Goal: Obtain resource: Download file/media

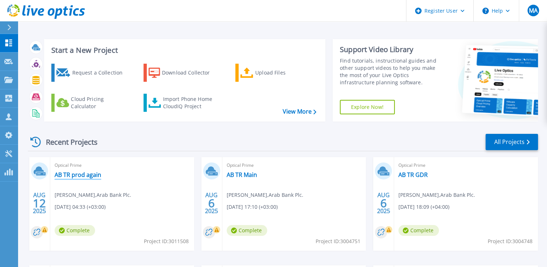
click at [65, 175] on link "AB TR prod again" at bounding box center [78, 174] width 47 height 7
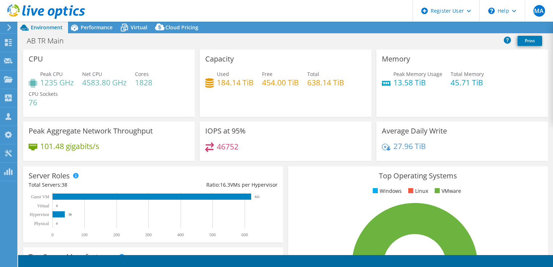
select select "USD"
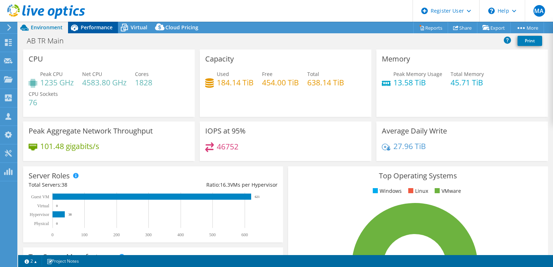
click at [109, 24] on span "Performance" at bounding box center [97, 27] width 32 height 7
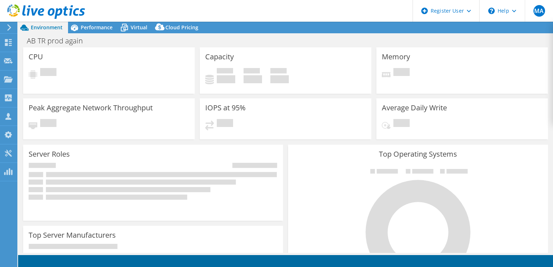
select select "USD"
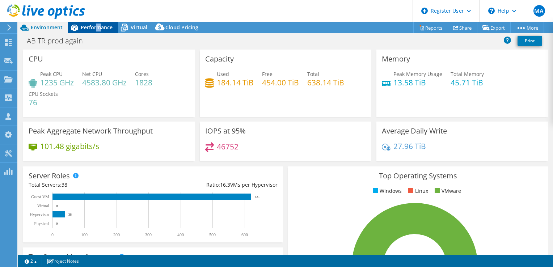
click at [98, 30] on span "Performance" at bounding box center [97, 27] width 32 height 7
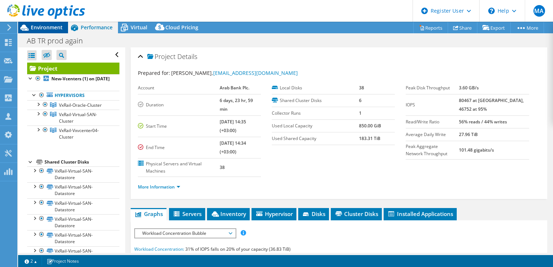
click at [35, 28] on span "Environment" at bounding box center [47, 27] width 32 height 7
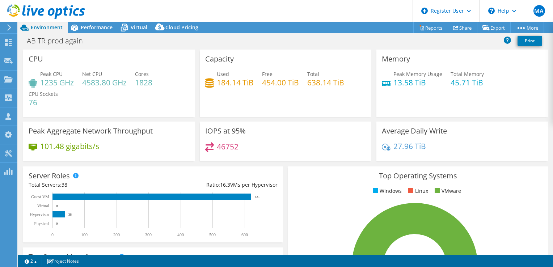
click at [61, 13] on use at bounding box center [46, 11] width 78 height 14
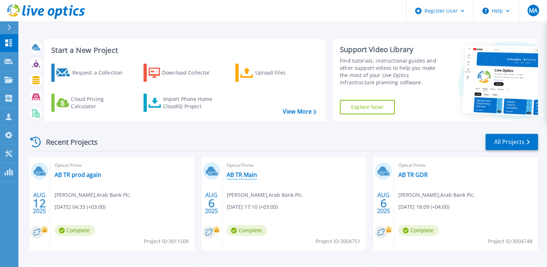
click at [242, 175] on link "AB TR Main" at bounding box center [242, 174] width 30 height 7
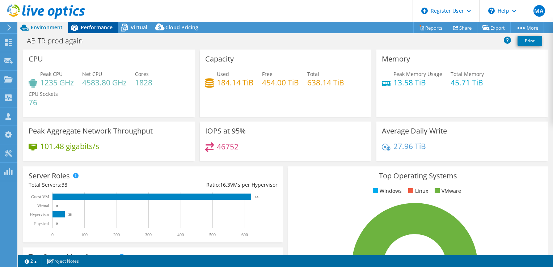
click at [85, 25] on span "Performance" at bounding box center [97, 27] width 32 height 7
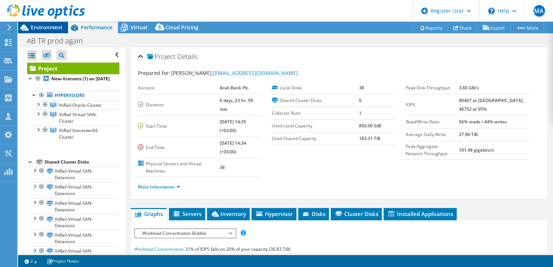
click at [54, 26] on span "Environment" at bounding box center [47, 27] width 32 height 7
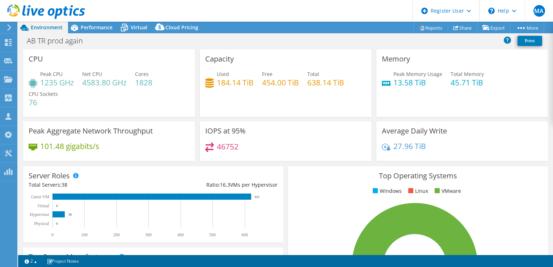
click at [53, 9] on use at bounding box center [46, 11] width 78 height 14
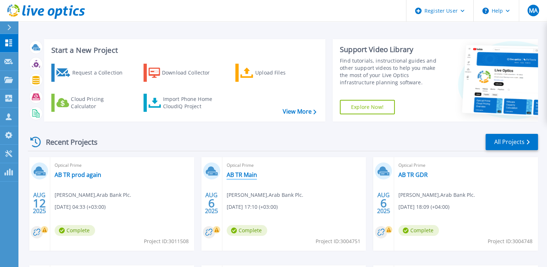
click at [240, 174] on link "AB TR Main" at bounding box center [242, 174] width 30 height 7
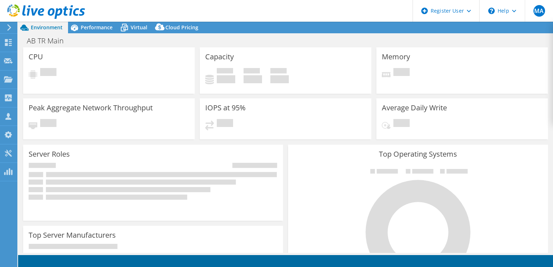
select select "USD"
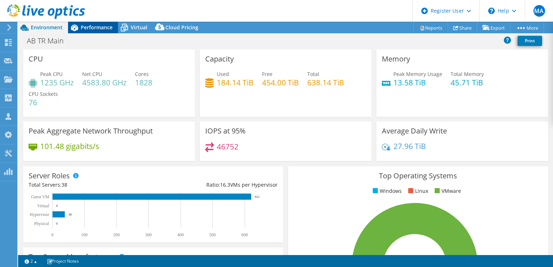
click at [80, 26] on icon at bounding box center [74, 27] width 13 height 13
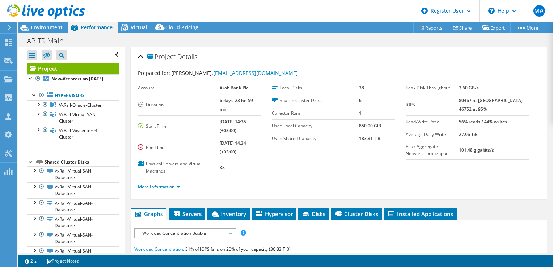
click at [44, 13] on icon at bounding box center [46, 11] width 78 height 15
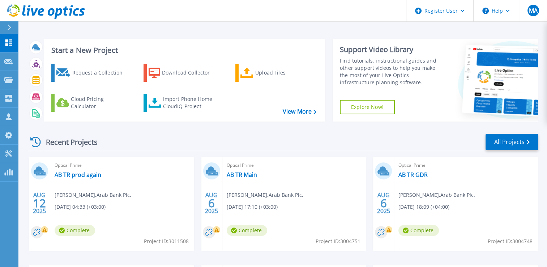
click at [113, 211] on div "Optical Prime AB TR prod again [PERSON_NAME] , Arab Bank Plc. [DATE] 04:33 (+03…" at bounding box center [122, 204] width 144 height 94
click at [250, 176] on link "AB TR Main" at bounding box center [242, 174] width 30 height 7
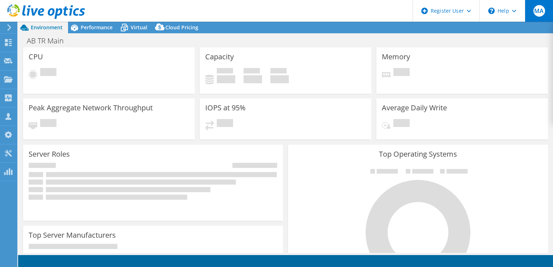
select select "USD"
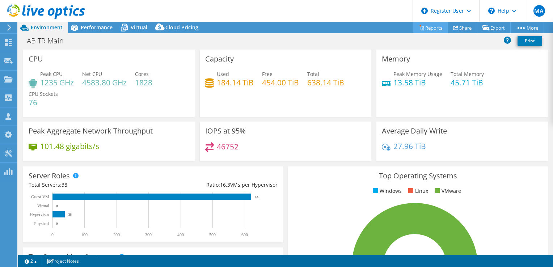
click at [427, 29] on link "Reports" at bounding box center [430, 27] width 35 height 11
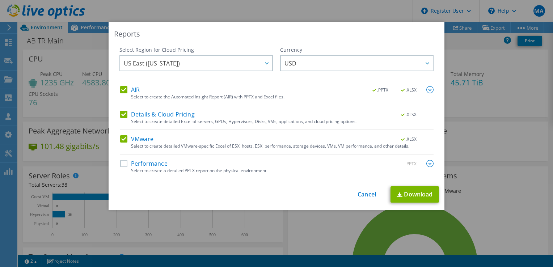
click at [172, 118] on label "Details & Cloud Pricing" at bounding box center [157, 114] width 75 height 7
click at [0, 0] on input "Details & Cloud Pricing" at bounding box center [0, 0] width 0 height 0
click at [428, 91] on img at bounding box center [429, 89] width 7 height 7
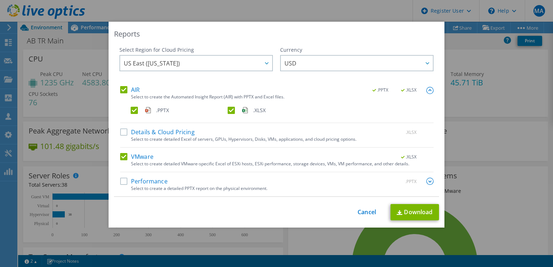
click at [133, 114] on label ".PPTX" at bounding box center [179, 110] width 96 height 7
click at [0, 0] on input ".PPTX" at bounding box center [0, 0] width 0 height 0
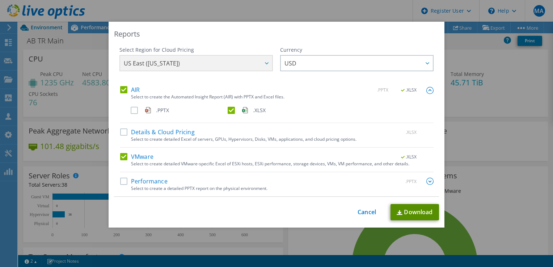
click at [424, 212] on link "Download" at bounding box center [414, 212] width 48 height 16
click at [366, 210] on link "Cancel" at bounding box center [366, 212] width 18 height 7
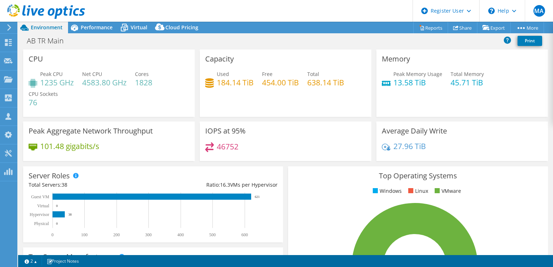
click at [75, 10] on use at bounding box center [46, 11] width 78 height 14
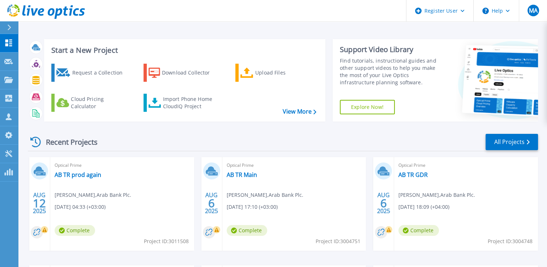
click at [189, 241] on span "Project ID: 3004751" at bounding box center [166, 241] width 45 height 8
copy span "3004751"
click at [237, 175] on link "AB TR Main" at bounding box center [242, 174] width 30 height 7
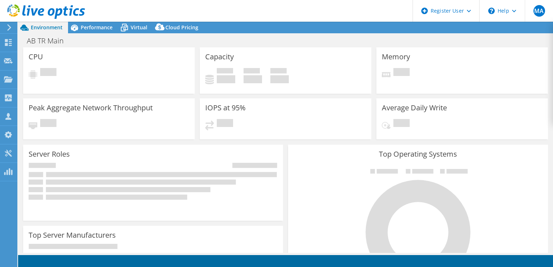
select select "USD"
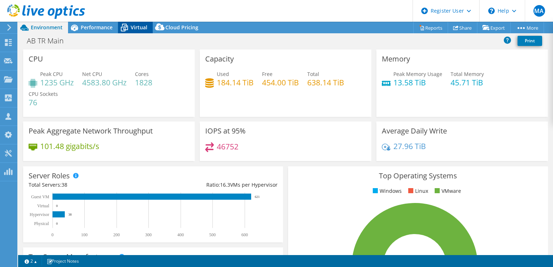
click at [133, 27] on span "Virtual" at bounding box center [139, 27] width 17 height 7
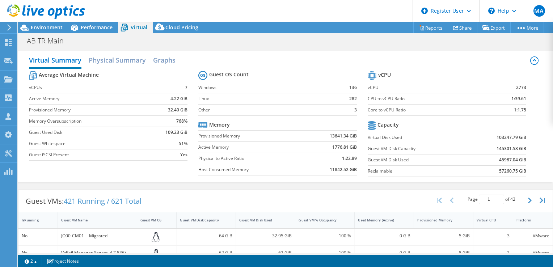
click at [60, 12] on use at bounding box center [46, 11] width 78 height 14
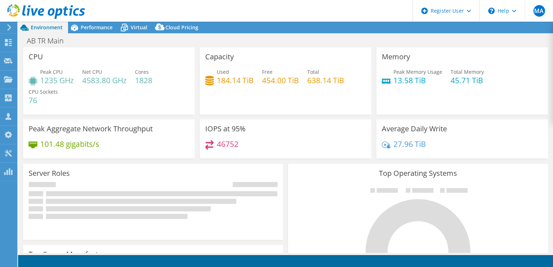
select select "USD"
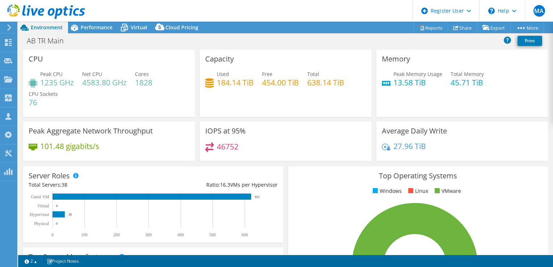
click at [48, 13] on use at bounding box center [46, 11] width 78 height 14
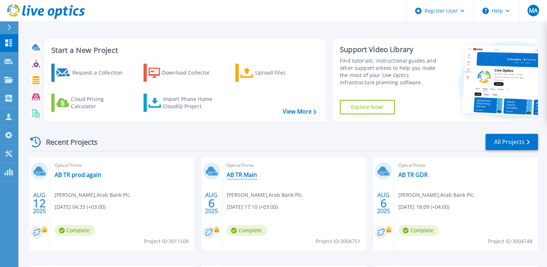
click at [234, 176] on link "AB TR Main" at bounding box center [242, 174] width 30 height 7
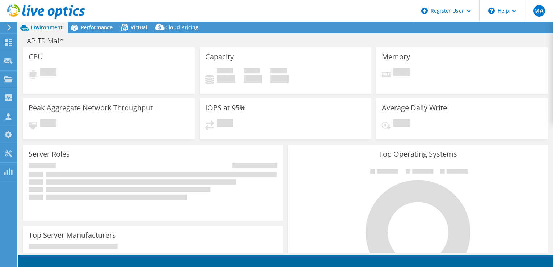
select select "USD"
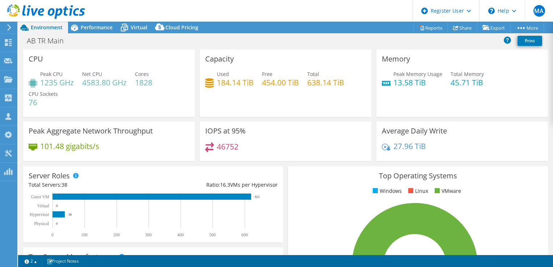
click at [35, 12] on use at bounding box center [46, 11] width 78 height 14
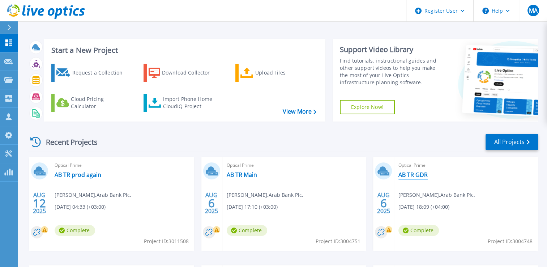
click at [414, 174] on link "AB TR GDR" at bounding box center [413, 174] width 29 height 7
drag, startPoint x: 512, startPoint y: 242, endPoint x: 531, endPoint y: 240, distance: 20.0
click at [189, 240] on span "Project ID: 3004748" at bounding box center [166, 241] width 45 height 8
click at [249, 178] on link "AB TR Main" at bounding box center [242, 174] width 30 height 7
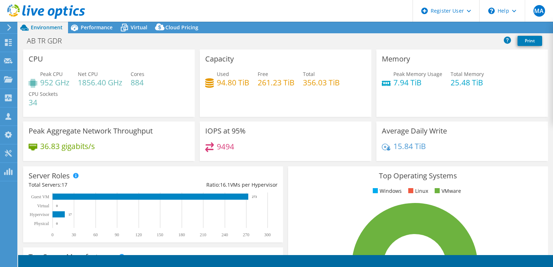
select select "USD"
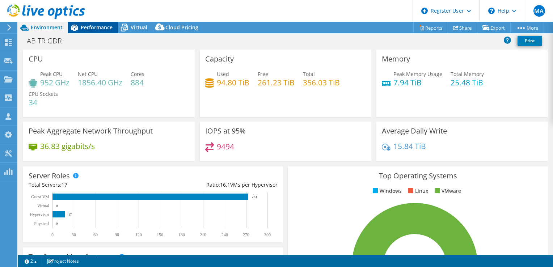
click at [93, 25] on span "Performance" at bounding box center [97, 27] width 32 height 7
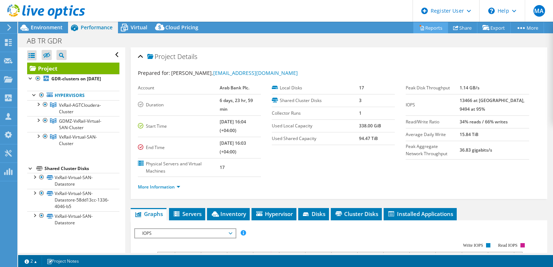
click at [428, 30] on link "Reports" at bounding box center [430, 27] width 35 height 11
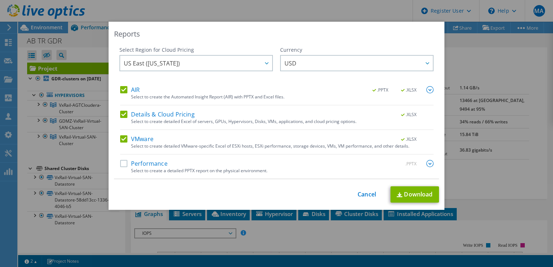
click at [121, 89] on label "AIR" at bounding box center [130, 89] width 20 height 7
click at [0, 0] on input "AIR" at bounding box center [0, 0] width 0 height 0
click at [122, 114] on label "Details & Cloud Pricing" at bounding box center [157, 114] width 75 height 7
click at [0, 0] on input "Details & Cloud Pricing" at bounding box center [0, 0] width 0 height 0
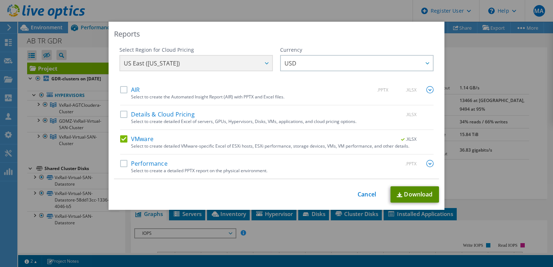
click at [408, 192] on link "Download" at bounding box center [414, 194] width 48 height 16
click at [363, 194] on link "Cancel" at bounding box center [366, 194] width 18 height 7
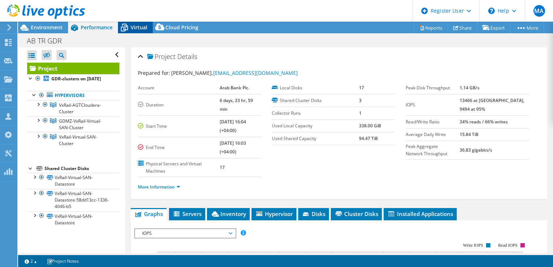
click at [140, 27] on span "Virtual" at bounding box center [139, 27] width 17 height 7
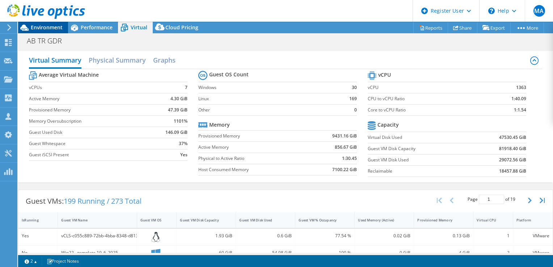
click at [58, 27] on span "Environment" at bounding box center [47, 27] width 32 height 7
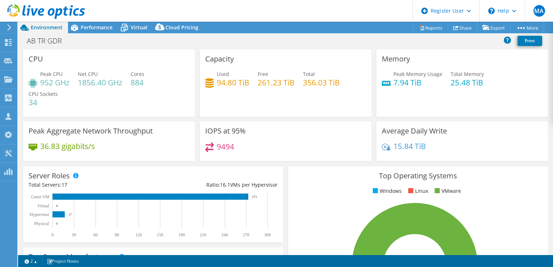
click at [64, 7] on icon at bounding box center [46, 11] width 78 height 15
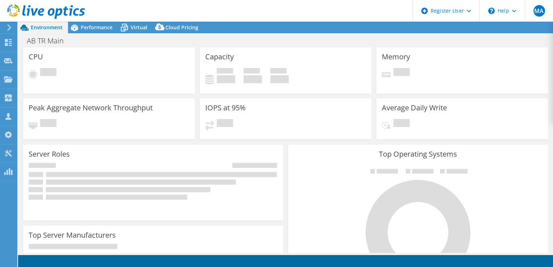
select select "USD"
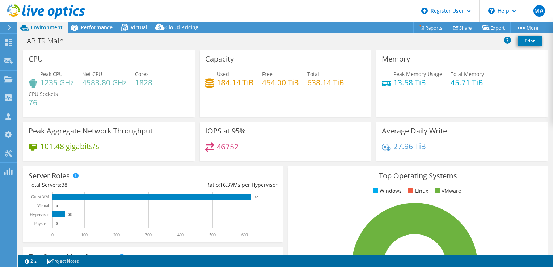
click at [76, 11] on icon at bounding box center [46, 11] width 78 height 15
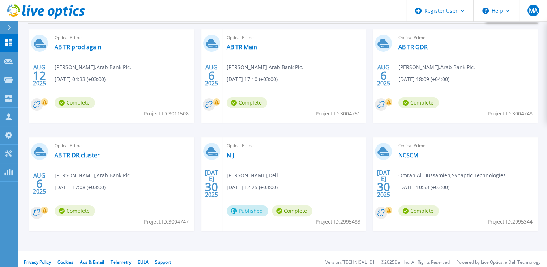
scroll to position [133, 0]
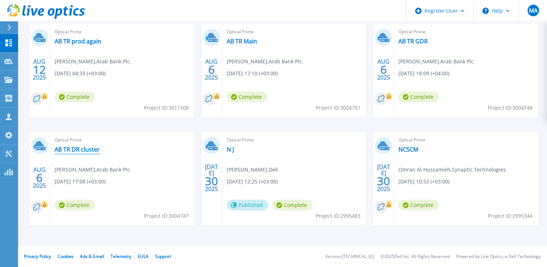
click at [78, 150] on link "AB TR DR cluster" at bounding box center [77, 149] width 45 height 7
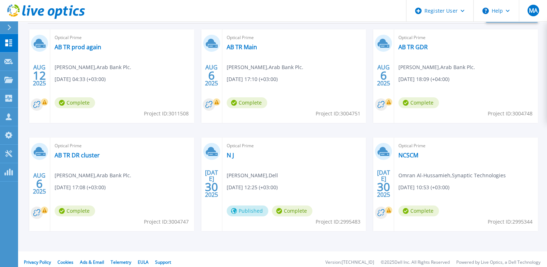
scroll to position [133, 0]
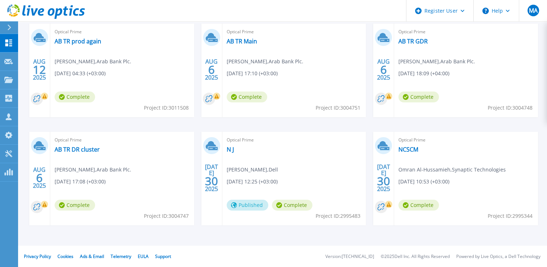
click at [175, 112] on span "Project ID: 3004747" at bounding box center [166, 108] width 45 height 8
copy span "3004747"
click at [232, 41] on link "AB TR Main" at bounding box center [242, 41] width 30 height 7
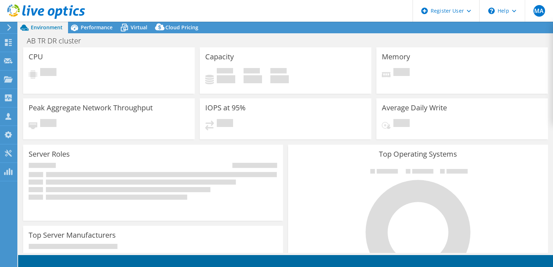
select select "USD"
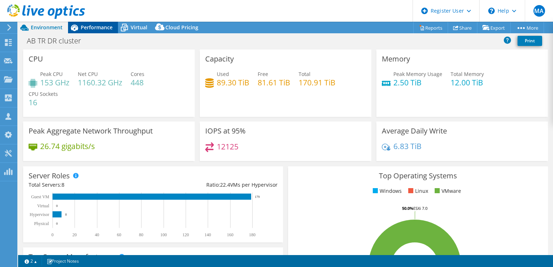
click at [90, 27] on span "Performance" at bounding box center [97, 27] width 32 height 7
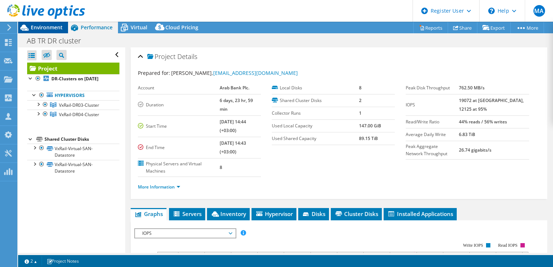
click at [48, 24] on span "Environment" at bounding box center [47, 27] width 32 height 7
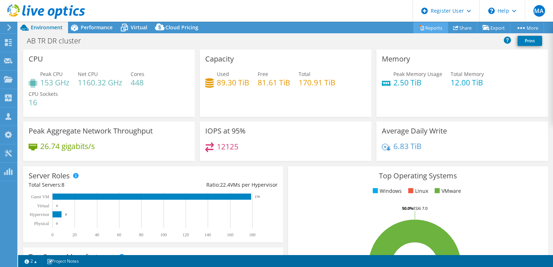
click at [428, 28] on link "Reports" at bounding box center [430, 27] width 35 height 11
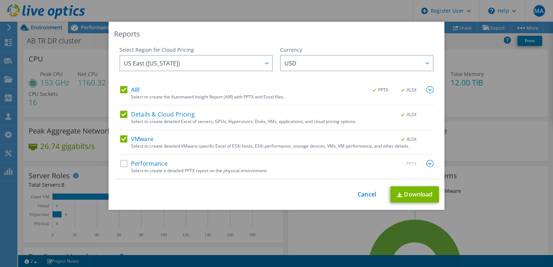
click at [166, 94] on div "Select to create the Automated Insight Report (AIR) with PPTX and Excel files." at bounding box center [282, 96] width 302 height 5
click at [126, 87] on label "AIR" at bounding box center [130, 89] width 20 height 7
click at [0, 0] on input "AIR" at bounding box center [0, 0] width 0 height 0
click at [142, 111] on label "Details & Cloud Pricing" at bounding box center [157, 114] width 75 height 7
click at [0, 0] on input "Details & Cloud Pricing" at bounding box center [0, 0] width 0 height 0
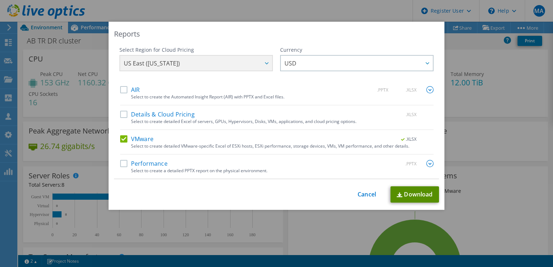
click at [419, 192] on link "Download" at bounding box center [414, 194] width 48 height 16
click at [225, 9] on div "Reports Select Region for Cloud Pricing Asia Pacific (Hong Kong) Asia Pacific (…" at bounding box center [276, 133] width 553 height 267
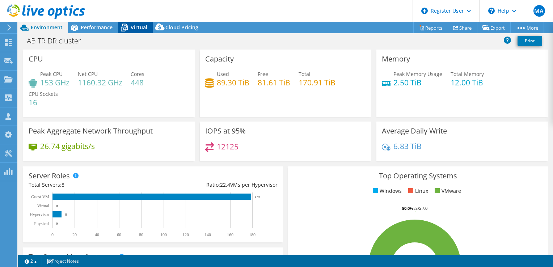
drag, startPoint x: 137, startPoint y: 27, endPoint x: 142, endPoint y: 27, distance: 4.4
click at [139, 27] on span "Virtual" at bounding box center [139, 27] width 17 height 7
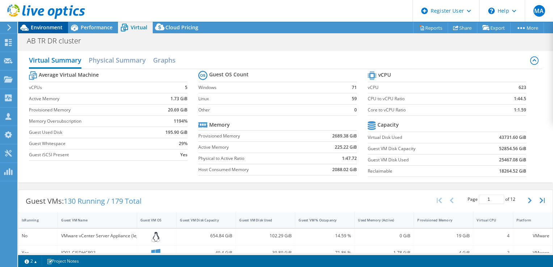
click at [38, 25] on span "Environment" at bounding box center [47, 27] width 32 height 7
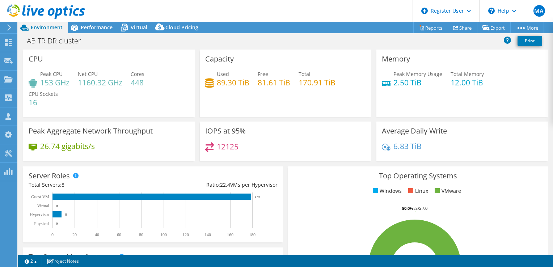
click at [65, 14] on use at bounding box center [46, 11] width 78 height 14
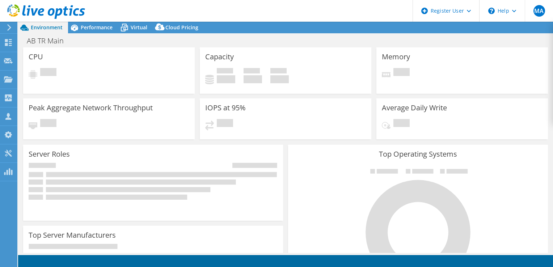
select select "USD"
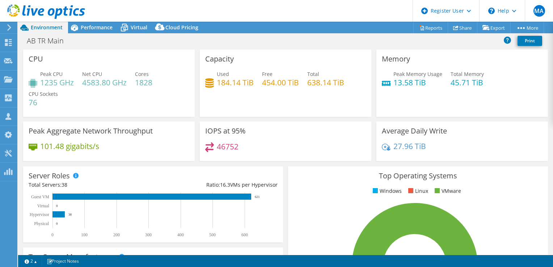
click at [42, 83] on h4 "1235 GHz" at bounding box center [57, 83] width 34 height 8
copy h4 "1235"
click at [60, 7] on icon at bounding box center [46, 11] width 78 height 15
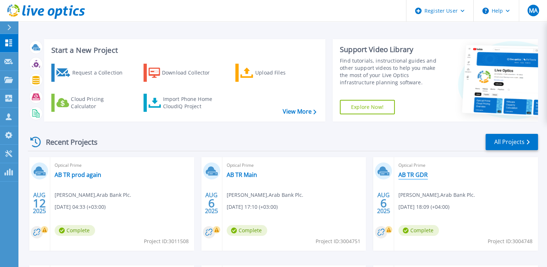
click at [407, 178] on link "AB TR GDR" at bounding box center [413, 174] width 29 height 7
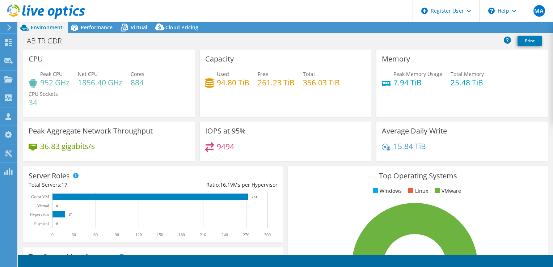
select select "USD"
click at [51, 16] on icon at bounding box center [46, 11] width 78 height 15
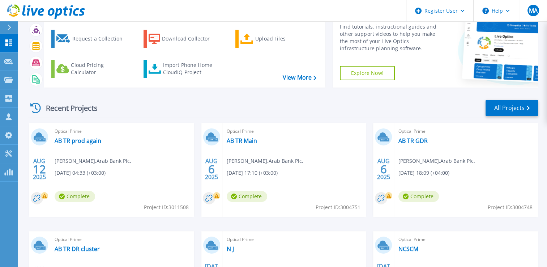
scroll to position [133, 0]
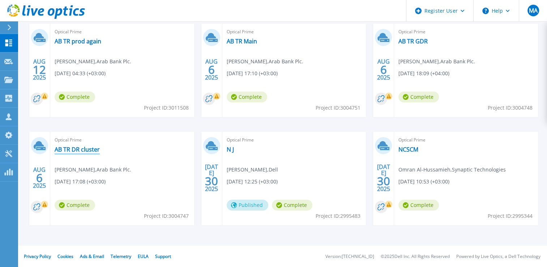
click at [79, 149] on link "AB TR DR cluster" at bounding box center [77, 149] width 45 height 7
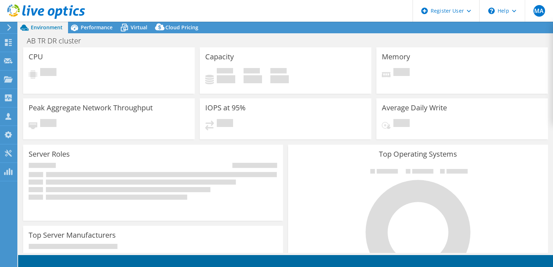
select select "USD"
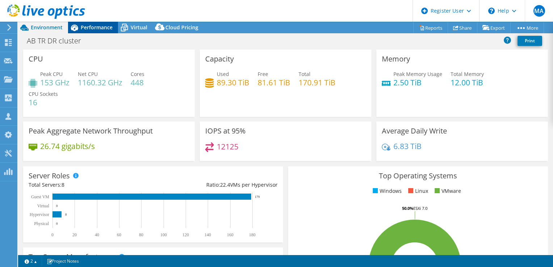
click at [85, 30] on span "Performance" at bounding box center [97, 27] width 32 height 7
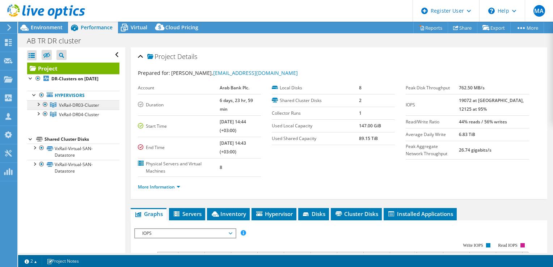
click at [96, 106] on span "VxRail-DR03-Cluster" at bounding box center [79, 105] width 40 height 6
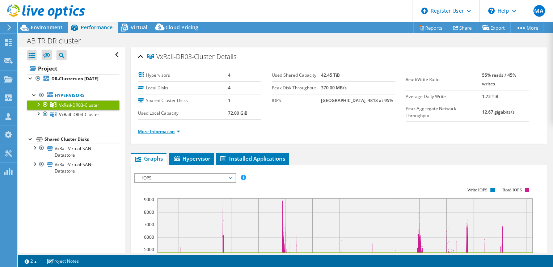
click at [167, 133] on li "More Information" at bounding box center [161, 132] width 47 height 8
click at [170, 131] on link "More Information" at bounding box center [159, 131] width 42 height 6
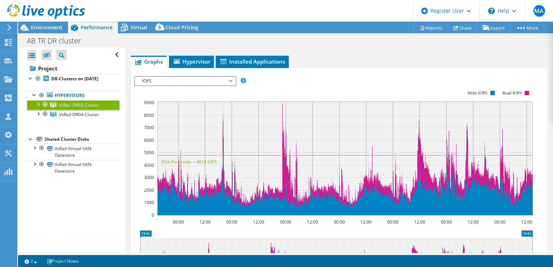
scroll to position [391, 0]
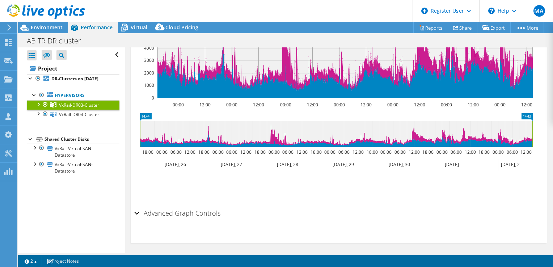
click at [38, 103] on div at bounding box center [37, 103] width 7 height 7
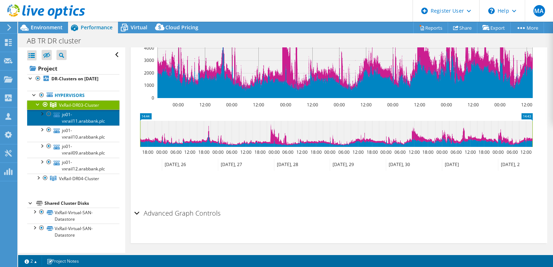
click at [64, 123] on link "jo01-vxrail11.arabbank.plc" at bounding box center [73, 118] width 92 height 16
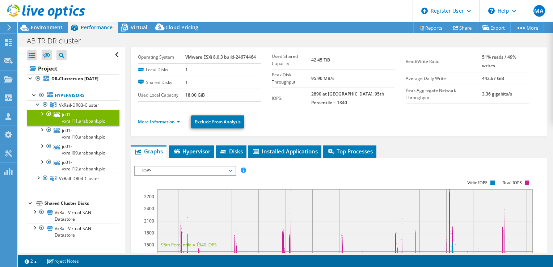
scroll to position [0, 0]
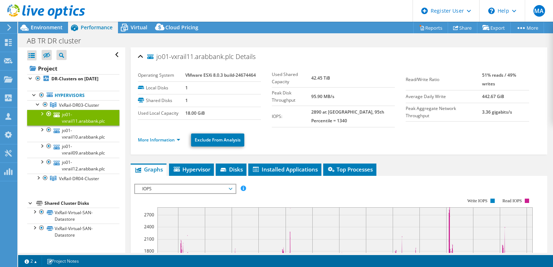
click at [165, 134] on ul "More Information Exclude From Analysis" at bounding box center [339, 139] width 402 height 15
click at [166, 140] on link "More Information" at bounding box center [159, 140] width 42 height 6
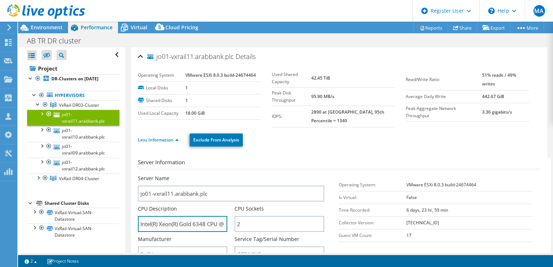
click at [205, 224] on input "Intel(R) Xeon(R) Gold 6348 CPU @ 2.60GHz 2.59 GHz" at bounding box center [183, 224] width 90 height 16
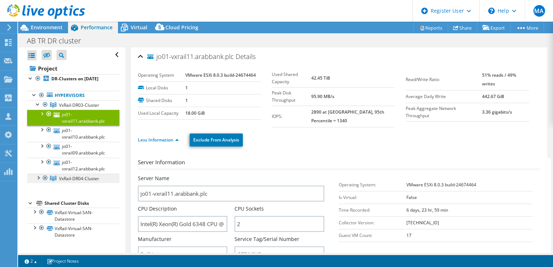
click at [74, 108] on span "VxRail-DR04-Cluster" at bounding box center [79, 105] width 40 height 6
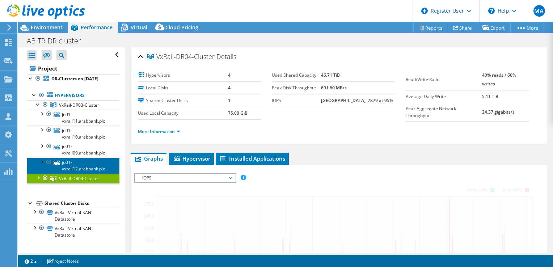
click at [84, 165] on link "jo01-vxrail12.arabbank.plc" at bounding box center [73, 166] width 92 height 16
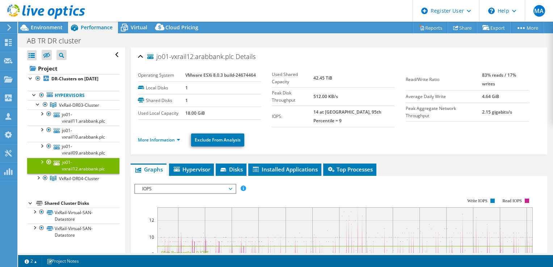
click at [177, 132] on ul "More Information Exclude From Analysis" at bounding box center [339, 139] width 402 height 15
click at [178, 137] on link "More Information" at bounding box center [159, 140] width 42 height 6
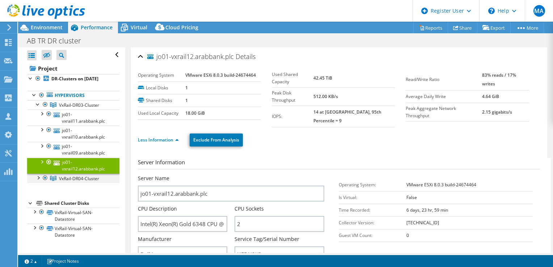
click at [38, 177] on div at bounding box center [37, 177] width 7 height 7
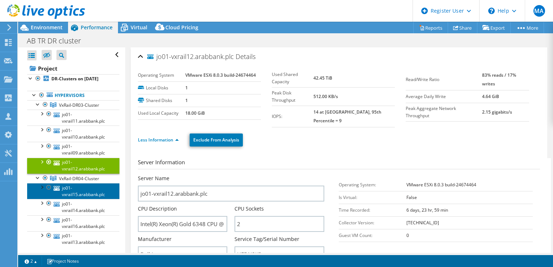
click at [70, 193] on link "jo01-vxrail15.arabbank.plc" at bounding box center [73, 191] width 92 height 16
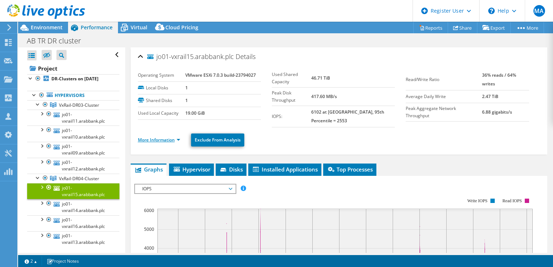
click at [175, 139] on link "More Information" at bounding box center [159, 140] width 42 height 6
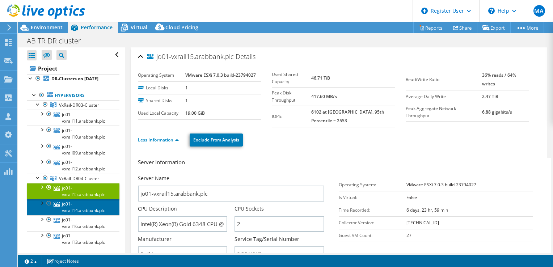
click at [87, 212] on link "jo01-vxrail14.arabbank.plc" at bounding box center [73, 207] width 92 height 16
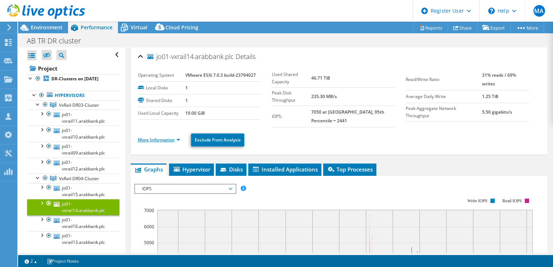
click at [167, 138] on link "More Information" at bounding box center [159, 140] width 42 height 6
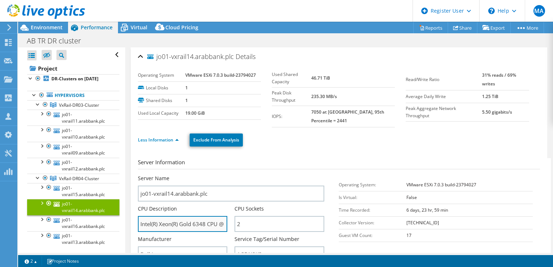
click at [207, 223] on input "Intel(R) Xeon(R) Gold 6348 CPU @ 2.60GHz 2.59 GHz" at bounding box center [183, 224] width 90 height 16
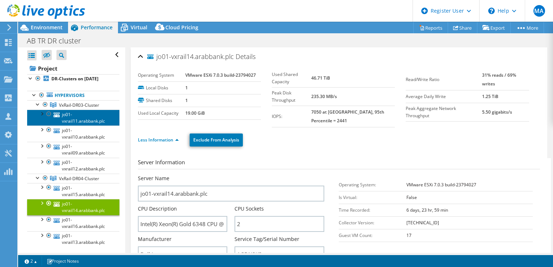
click at [87, 117] on link "jo01-vxrail11.arabbank.plc" at bounding box center [73, 118] width 92 height 16
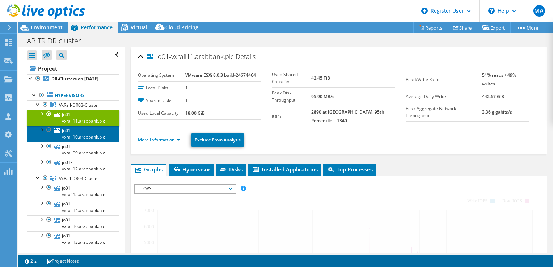
click at [86, 131] on link "jo01-vxrail10.arabbank.plc" at bounding box center [73, 134] width 92 height 16
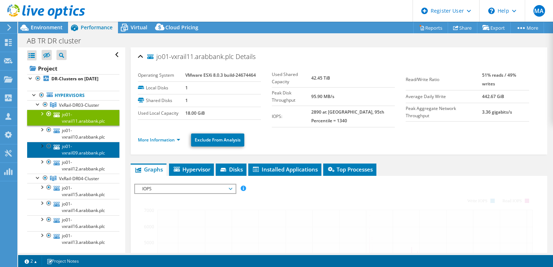
click at [87, 149] on link "jo01-vxrail09.arabbank.plc" at bounding box center [73, 150] width 92 height 16
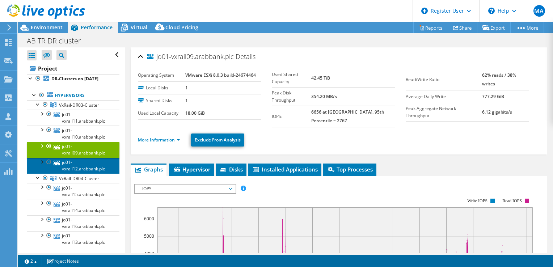
click at [86, 169] on link "jo01-vxrail12.arabbank.plc" at bounding box center [73, 166] width 92 height 16
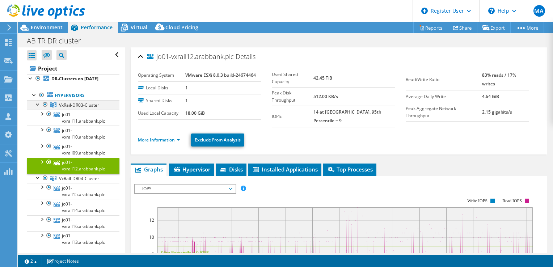
click at [37, 103] on div at bounding box center [37, 103] width 7 height 7
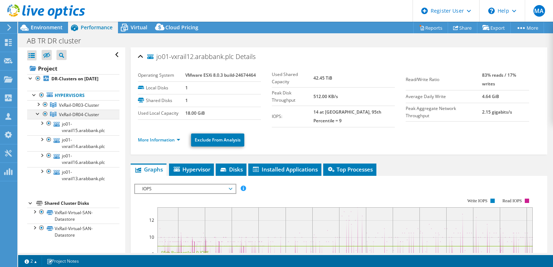
click at [38, 115] on div at bounding box center [37, 113] width 7 height 7
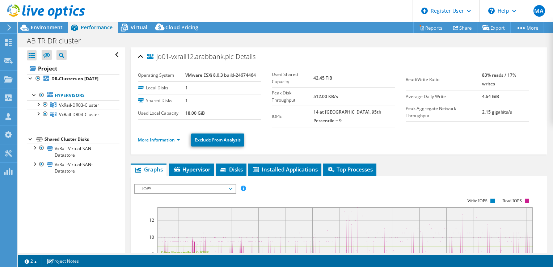
click at [53, 23] on div at bounding box center [42, 12] width 85 height 24
click at [52, 27] on span "Environment" at bounding box center [47, 27] width 32 height 7
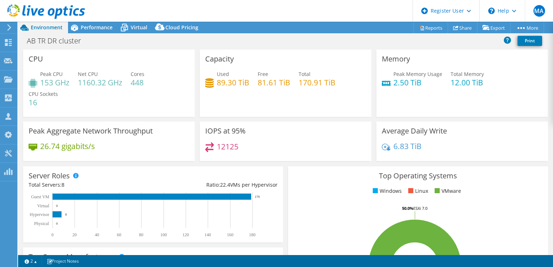
select select "USD"
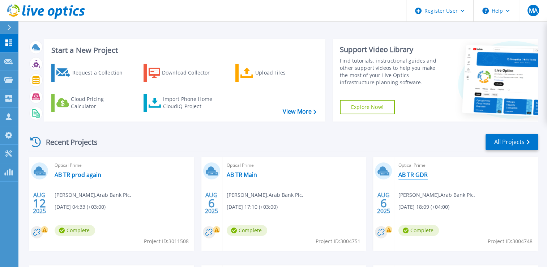
click at [424, 173] on link "AB TR GDR" at bounding box center [413, 174] width 29 height 7
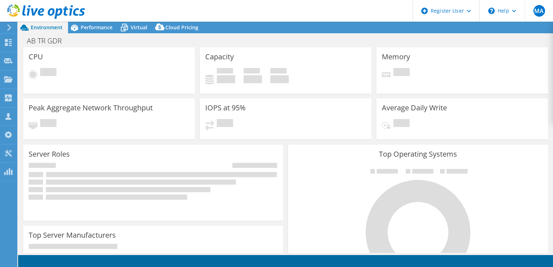
select select "USD"
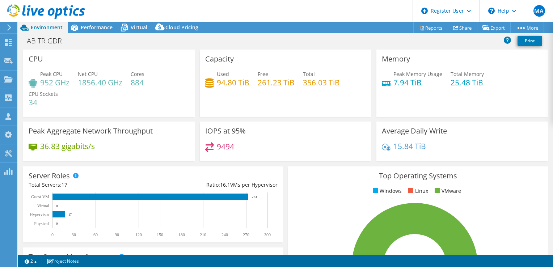
click at [395, 80] on h4 "7.94 TiB" at bounding box center [417, 83] width 49 height 8
